Goal: Find specific page/section: Find specific page/section

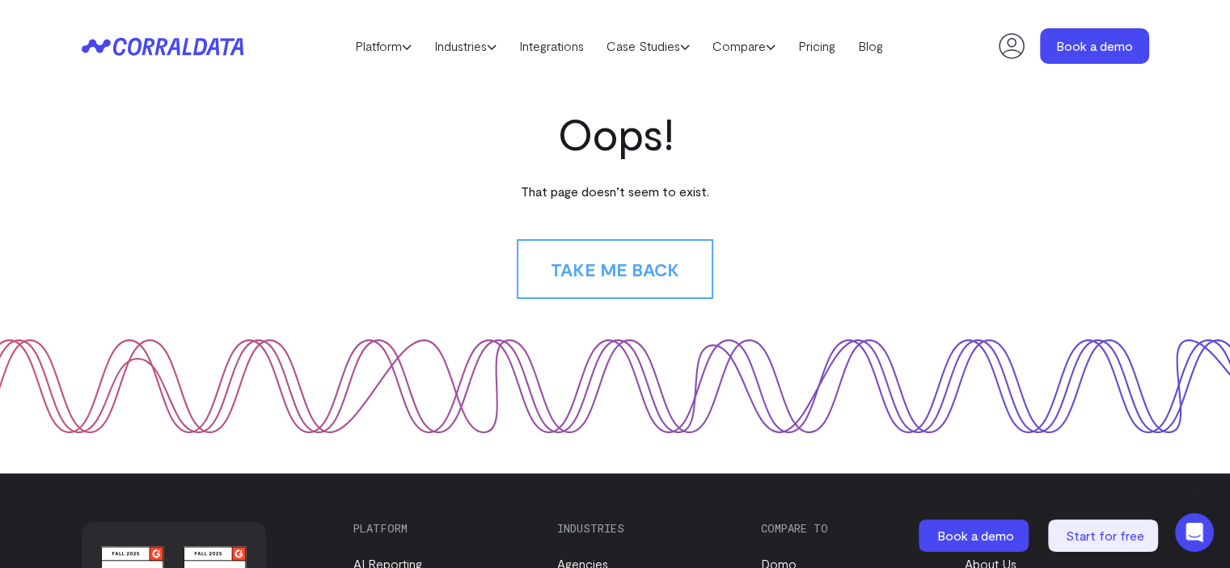
click at [226, 51] on icon at bounding box center [163, 46] width 162 height 19
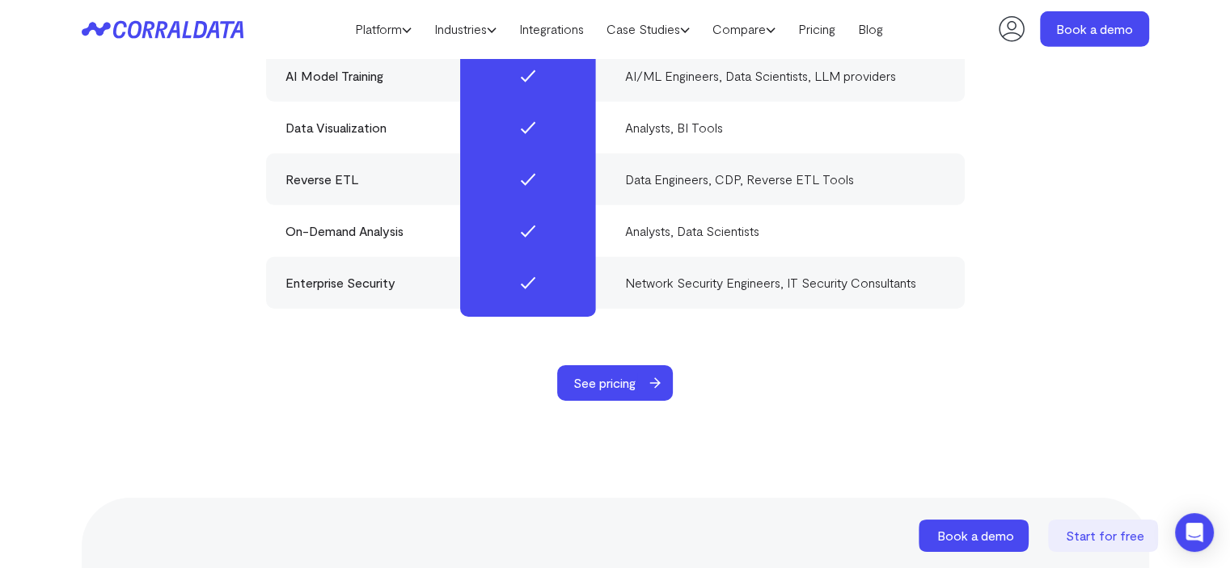
scroll to position [5085, 0]
